Goal: Find specific page/section: Find specific page/section

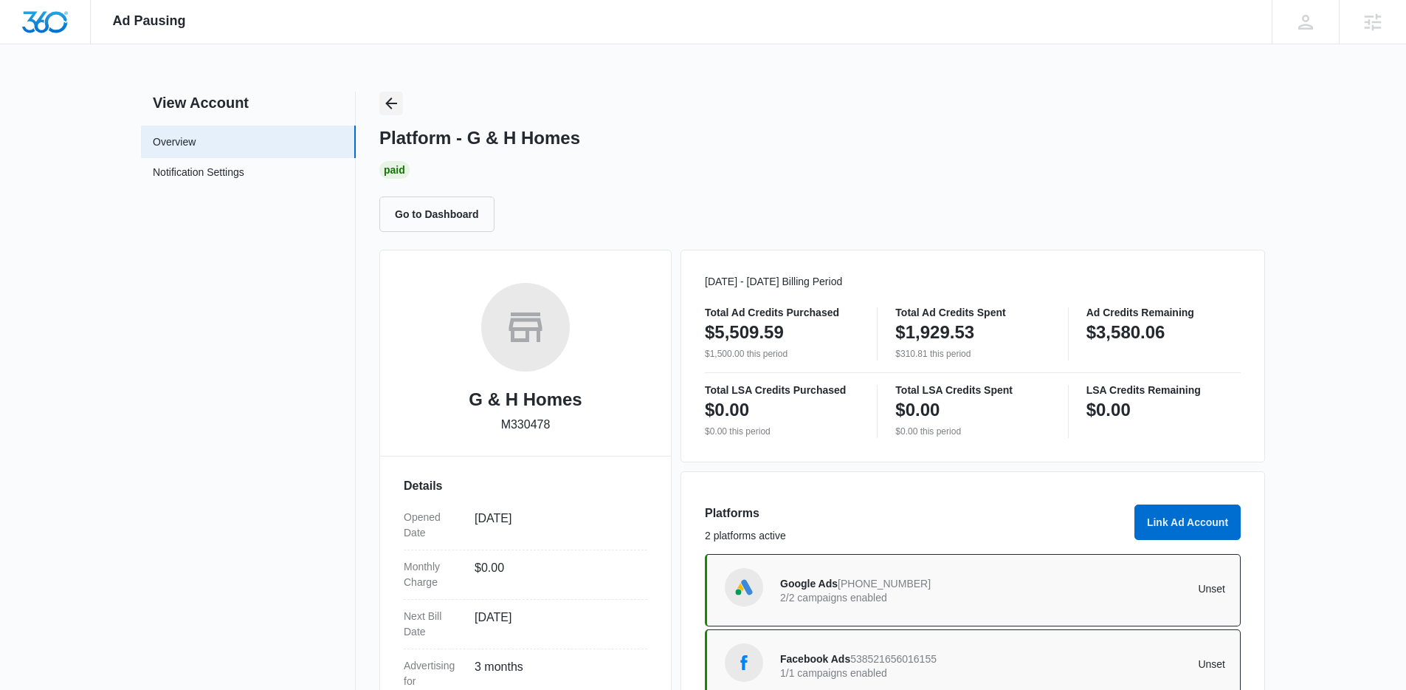
click at [391, 92] on button "Back" at bounding box center [391, 104] width 24 height 24
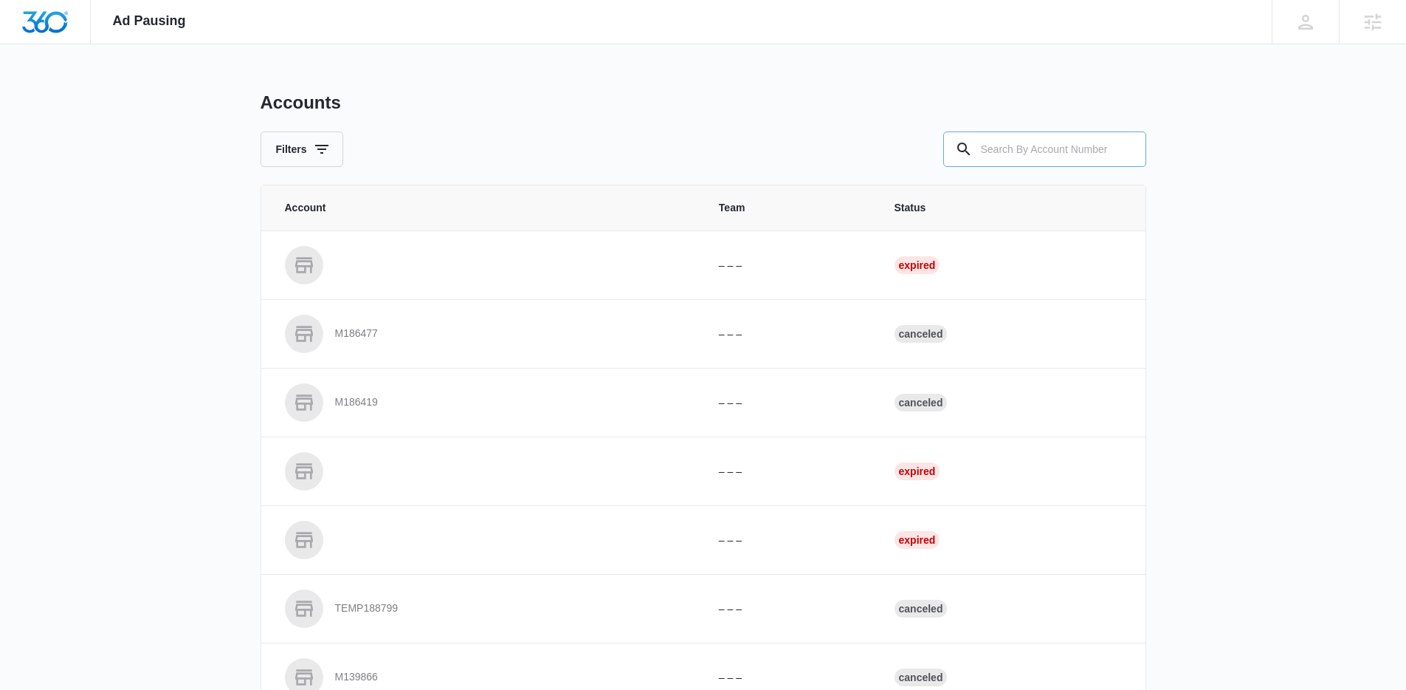
click at [1090, 157] on input "text" at bounding box center [1045, 148] width 203 height 35
paste input "M170960"
type input "M170960"
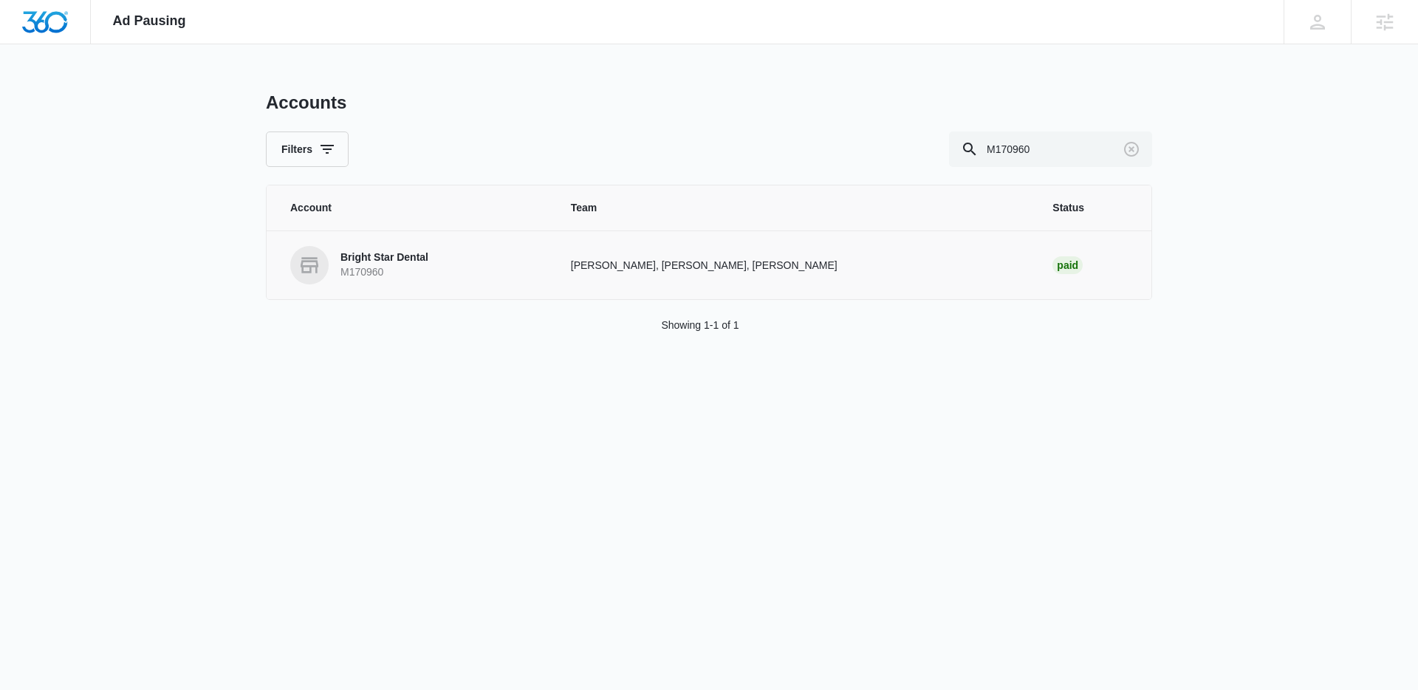
click at [440, 289] on td "Bright Star Dental M170960" at bounding box center [410, 264] width 286 height 69
click at [408, 262] on p "Bright Star Dental" at bounding box center [384, 257] width 88 height 15
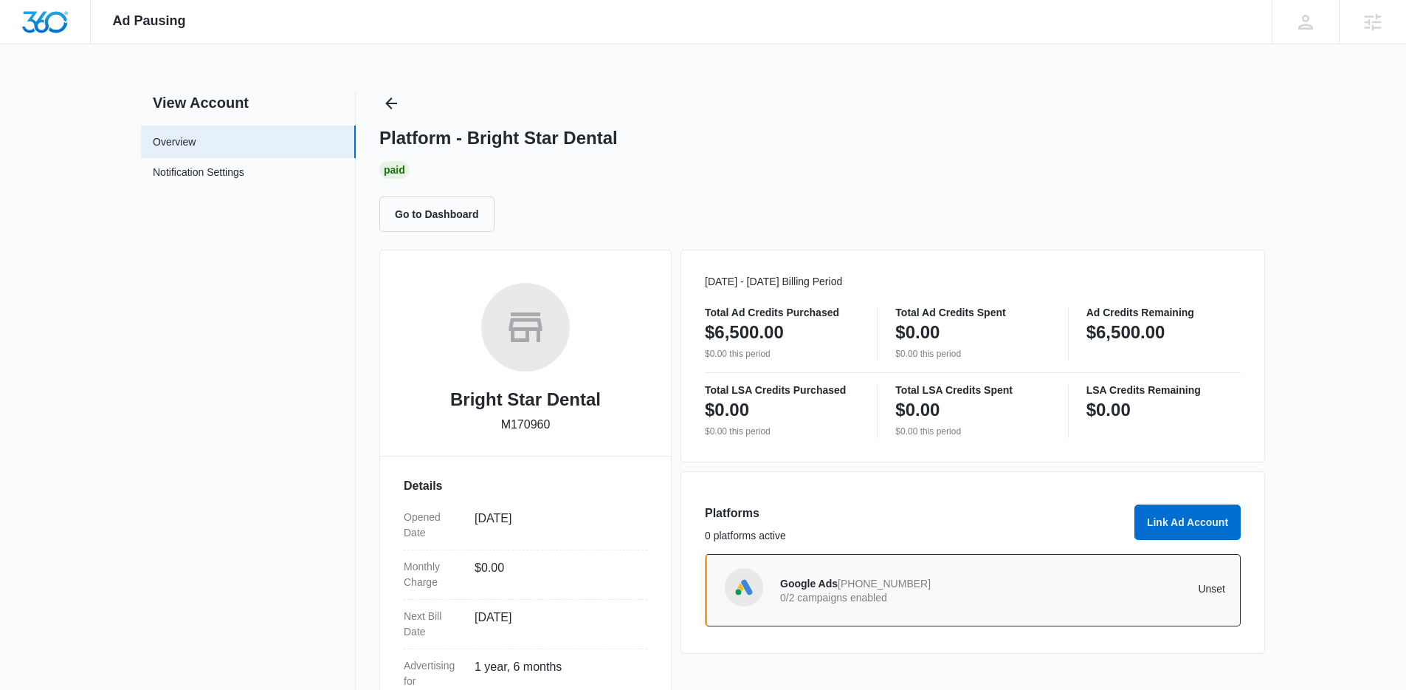
click at [408, 106] on div "Platform - Bright Star Dental Paid Go to Dashboard" at bounding box center [822, 162] width 886 height 140
click at [386, 104] on icon "Back" at bounding box center [391, 103] width 12 height 12
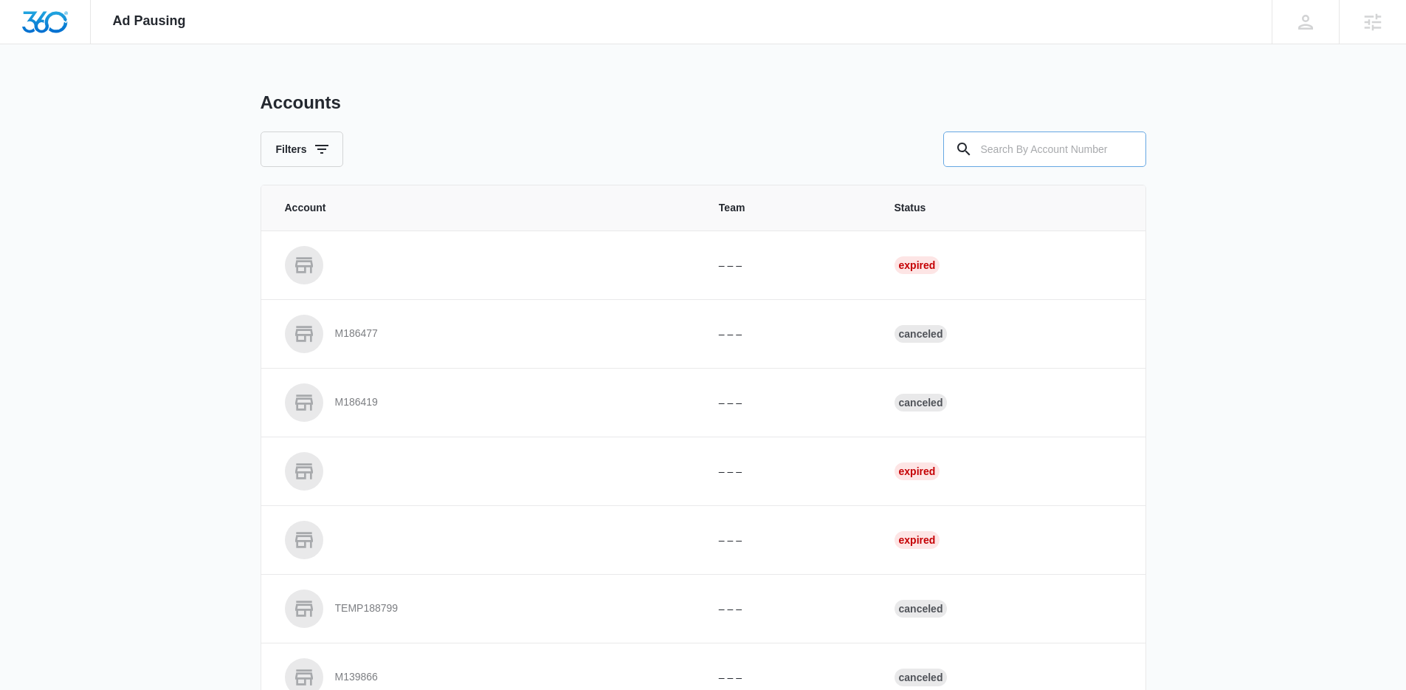
click at [1045, 163] on input "text" at bounding box center [1045, 148] width 203 height 35
paste input "M47134"
type input "M47134"
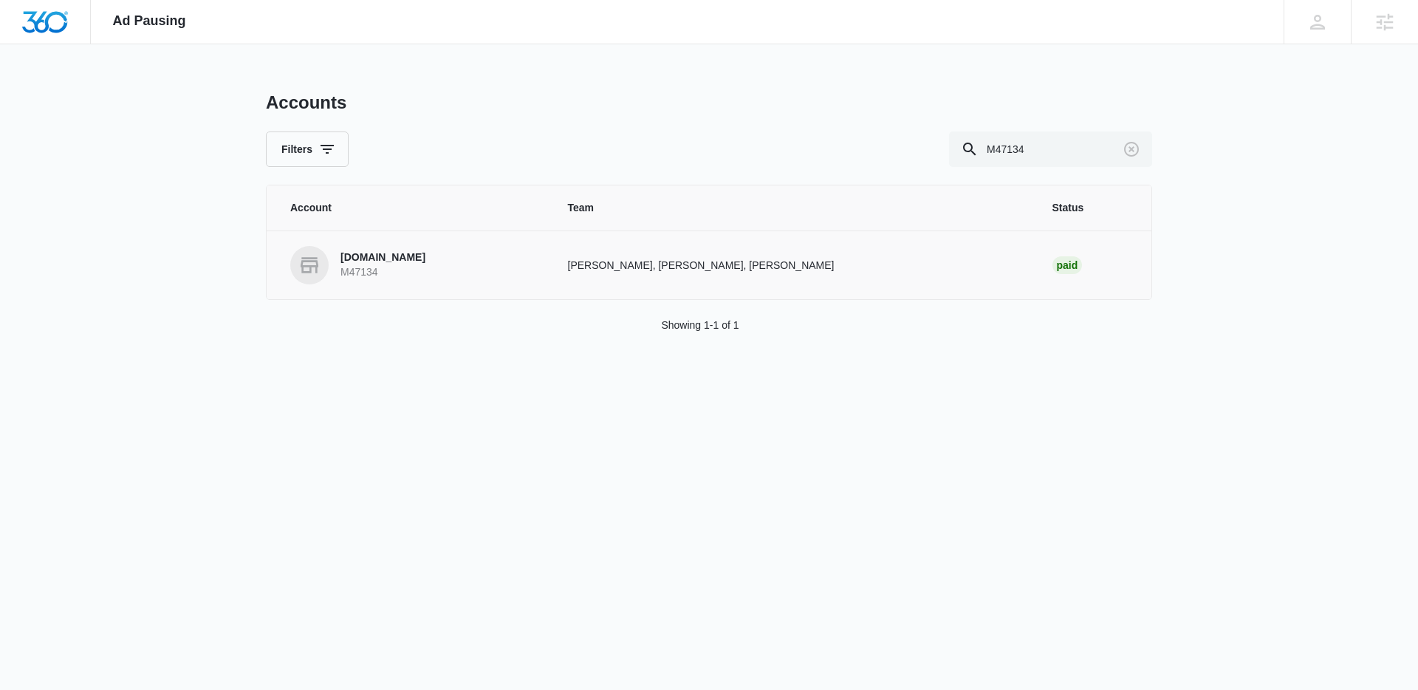
click at [410, 273] on link "[DOMAIN_NAME] M47134" at bounding box center [411, 265] width 242 height 38
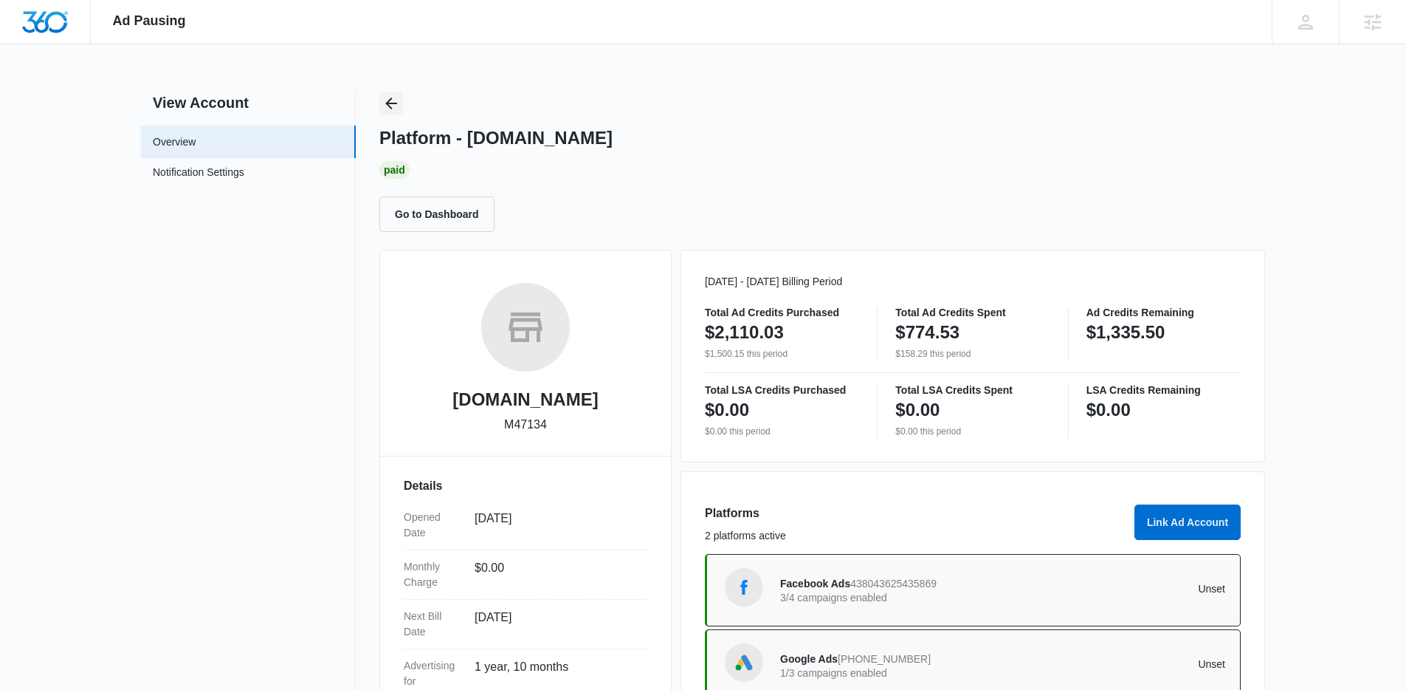
click at [398, 109] on icon "Back" at bounding box center [391, 104] width 18 height 18
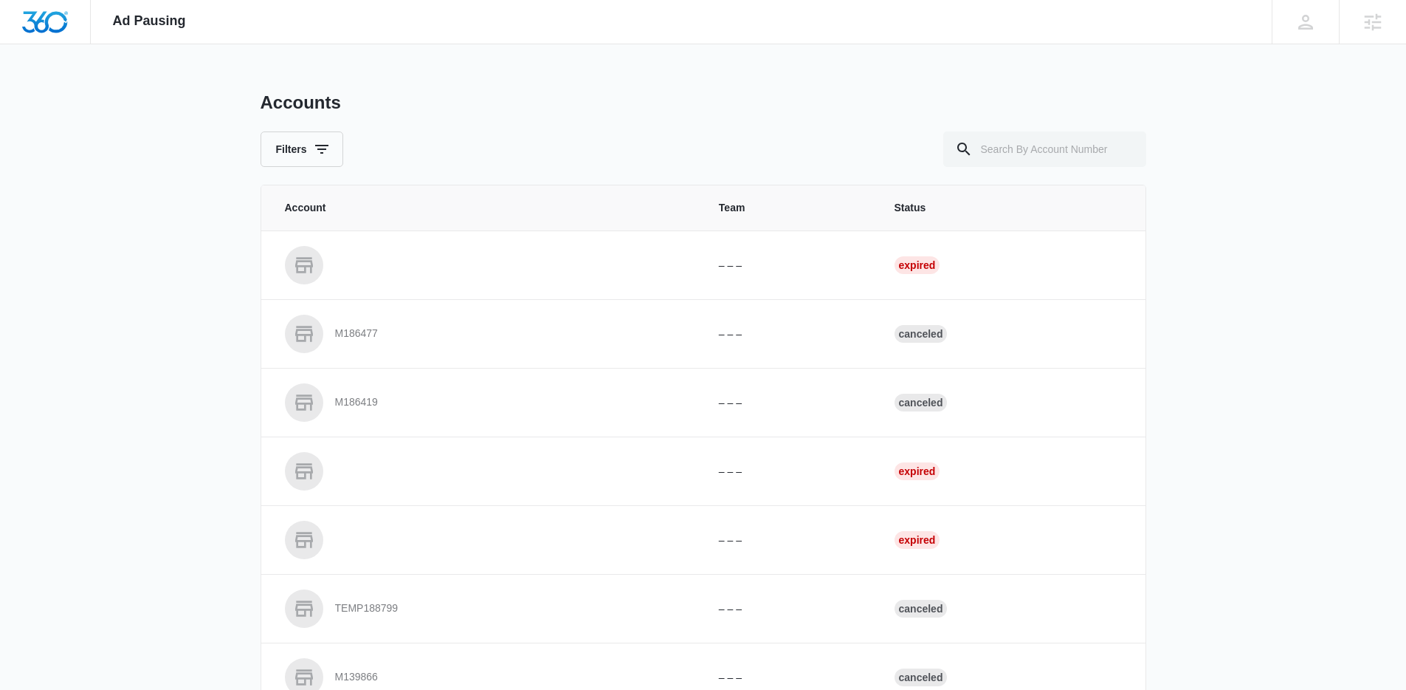
click at [1155, 165] on div "Ad Pausing Apps Reputation Websites Forms CRM Email Social Shop Content Ads Int…" at bounding box center [703, 345] width 1406 height 690
drag, startPoint x: 1090, startPoint y: 154, endPoint x: 1066, endPoint y: 148, distance: 24.4
click at [1084, 153] on input "text" at bounding box center [1045, 148] width 203 height 35
paste input "M336523"
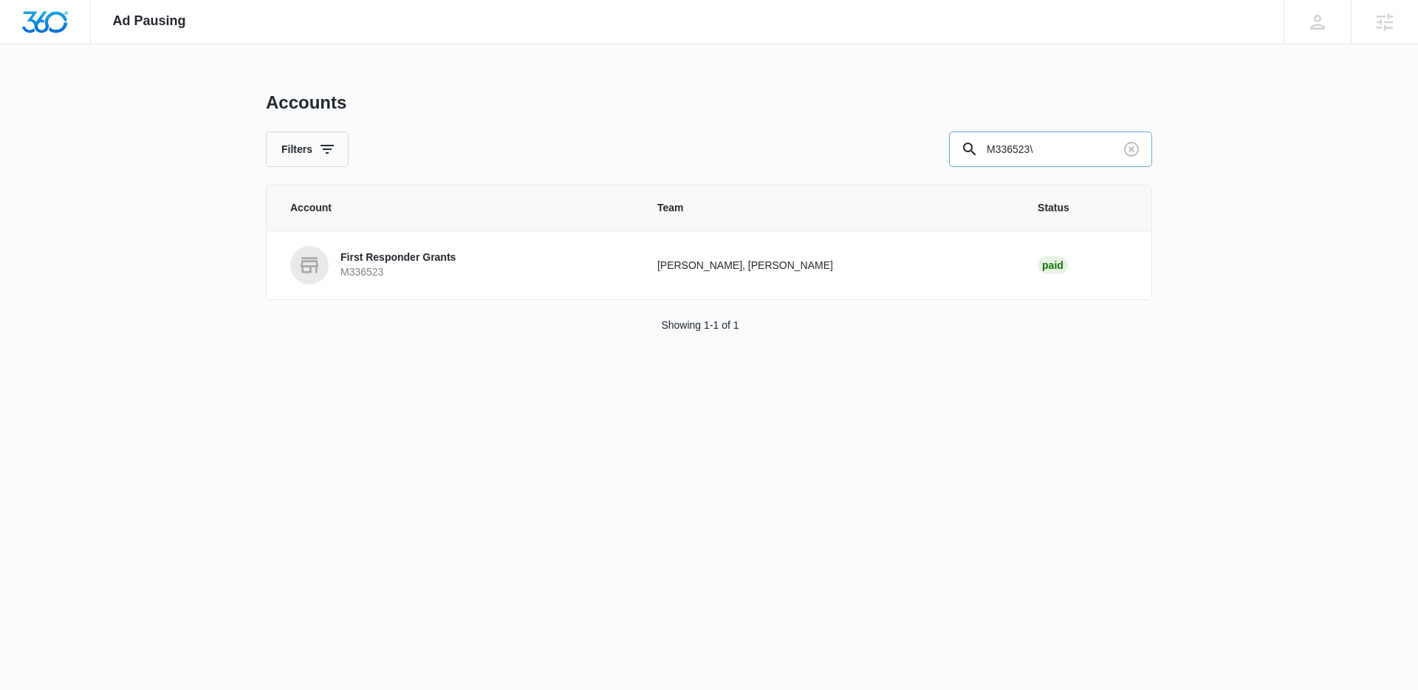
type input "M336523"
click at [373, 268] on p "M336523" at bounding box center [397, 272] width 115 height 15
